Goal: Transaction & Acquisition: Obtain resource

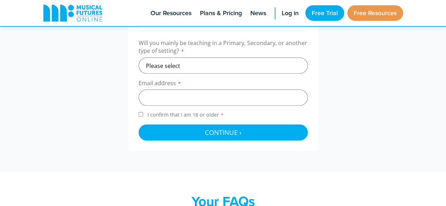
scroll to position [263, 0]
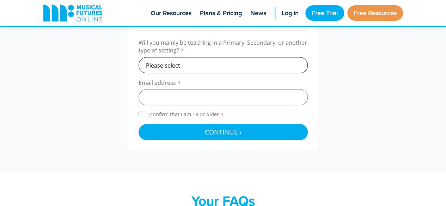
click at [203, 63] on select "Please select Primary Secondary Other" at bounding box center [222, 65] width 169 height 16
select select "primary"
click at [138, 57] on select "Please select Primary Secondary Other" at bounding box center [222, 65] width 169 height 16
click at [187, 101] on input "email" at bounding box center [222, 97] width 169 height 16
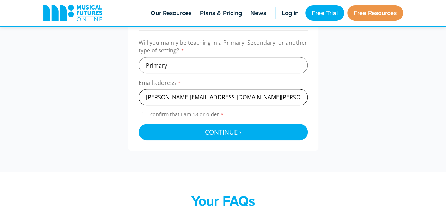
type input "nathanael.minor@skola.lund.se"
click at [139, 112] on input "I confirm that I am 18 or older *" at bounding box center [140, 114] width 5 height 5
checkbox input "true"
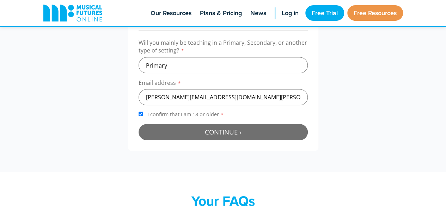
click at [158, 129] on button "Continue › Checking your details..." at bounding box center [222, 132] width 169 height 16
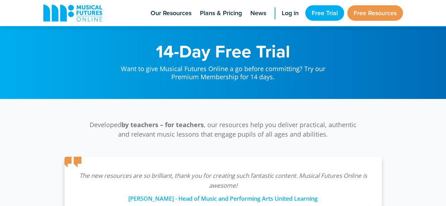
scroll to position [230, 0]
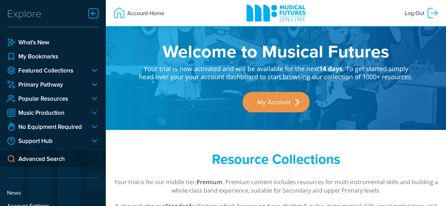
click at [154, 97] on div "My Account" at bounding box center [275, 98] width 275 height 34
click at [94, 84] on div at bounding box center [92, 84] width 14 height 8
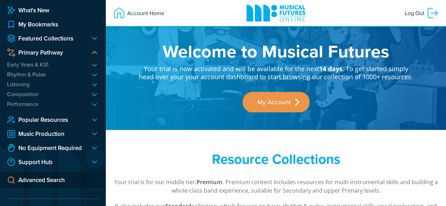
scroll to position [32, 0]
click at [96, 75] on li "Rhythm & Pulse Body Beat Basics Percussion Play Rhythmic Roots Drumming Legends…" at bounding box center [53, 73] width 92 height 7
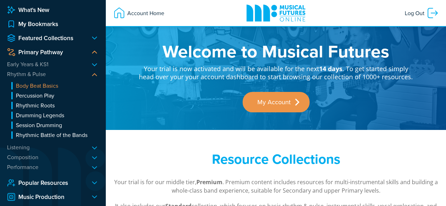
click at [46, 88] on link "Body Beat Basics" at bounding box center [54, 85] width 87 height 7
